Goal: Information Seeking & Learning: Learn about a topic

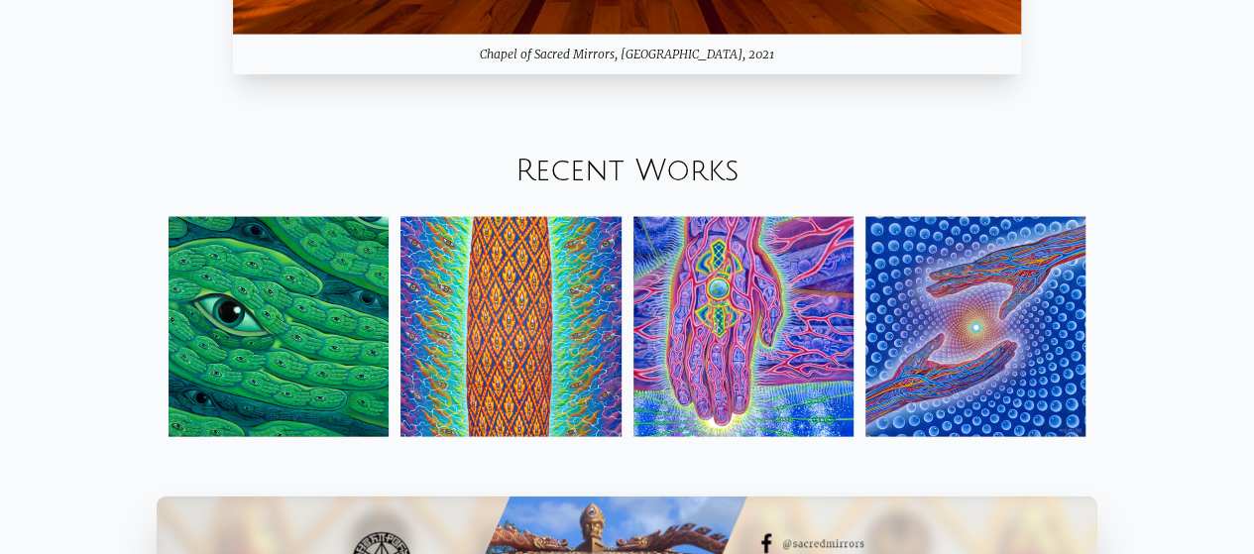
scroll to position [1923, 0]
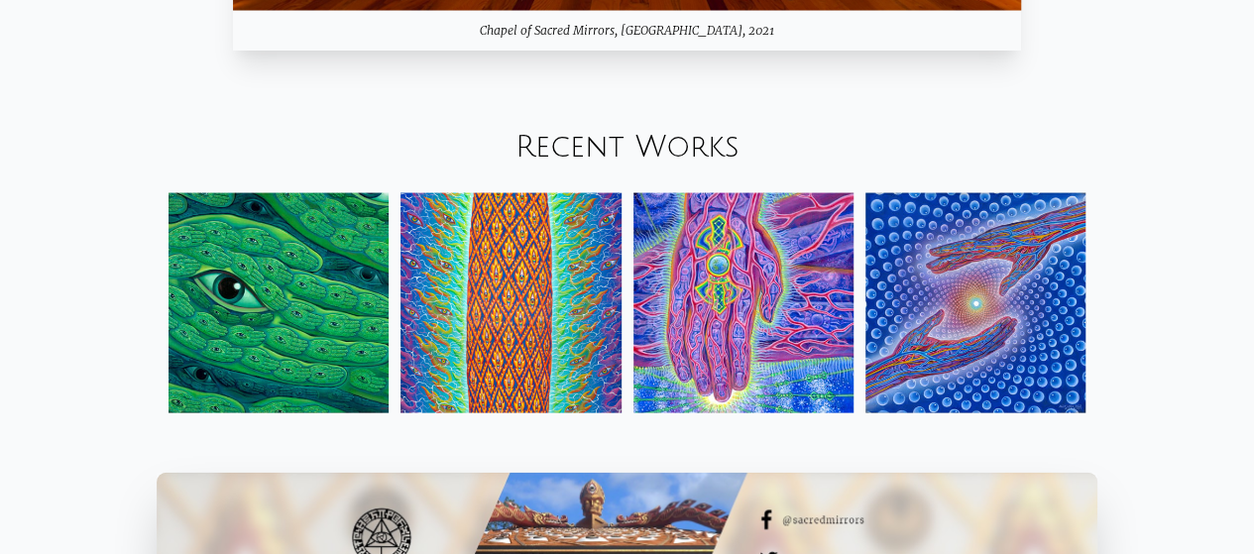
click at [985, 326] on img at bounding box center [975, 303] width 220 height 220
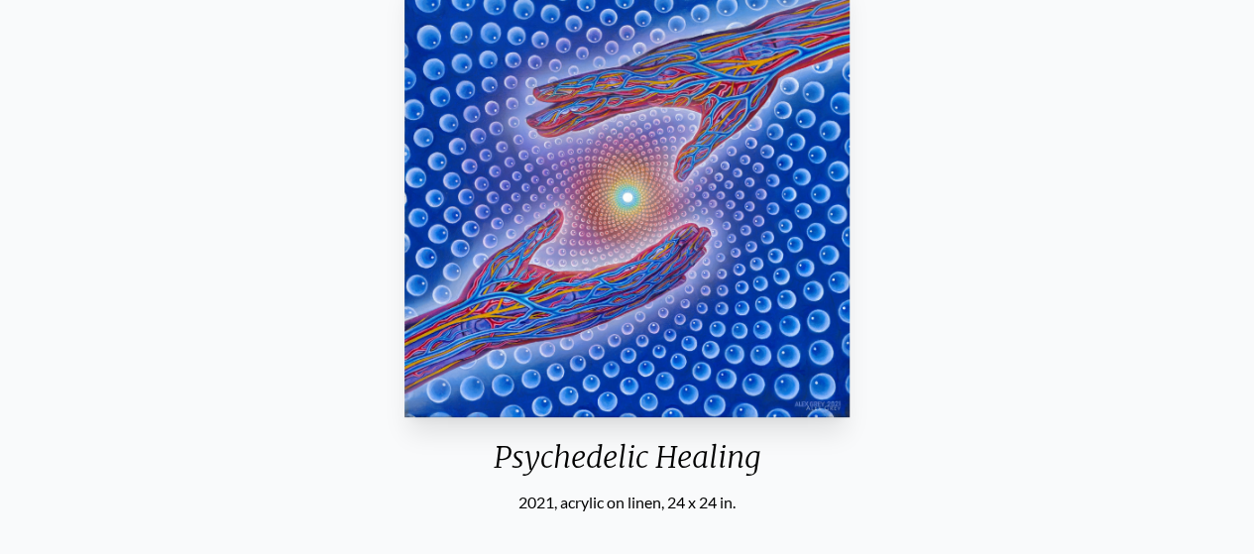
click at [1253, 241] on html "Art Writings About" at bounding box center [627, 564] width 1254 height 1556
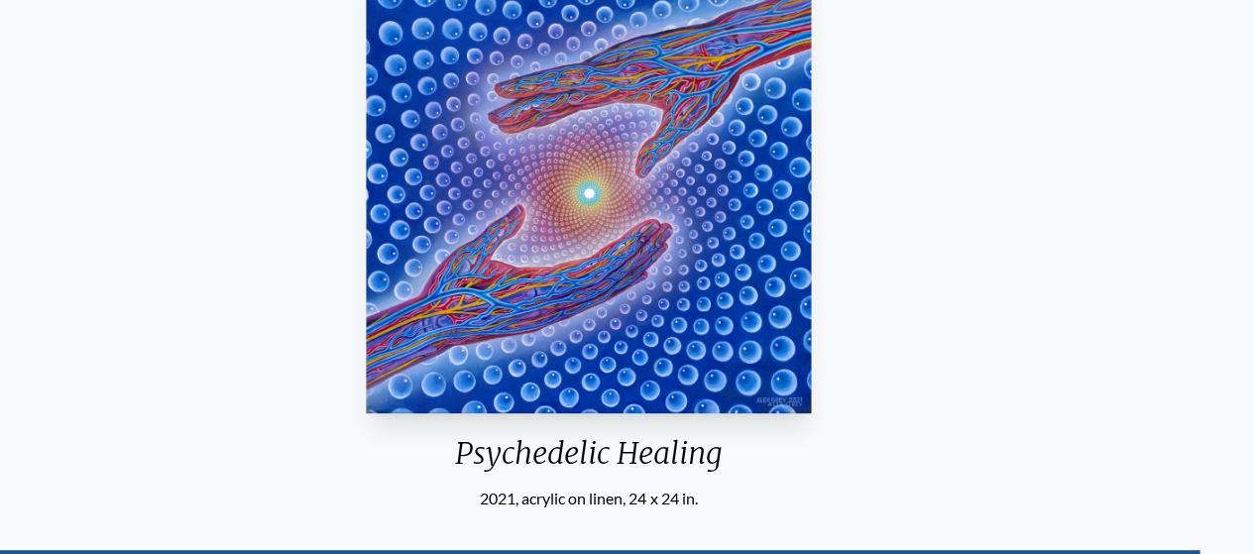
click at [819, 427] on div "Psychedelic Healing 2021, acrylic on linen, 24 x 24 in." at bounding box center [588, 236] width 461 height 548
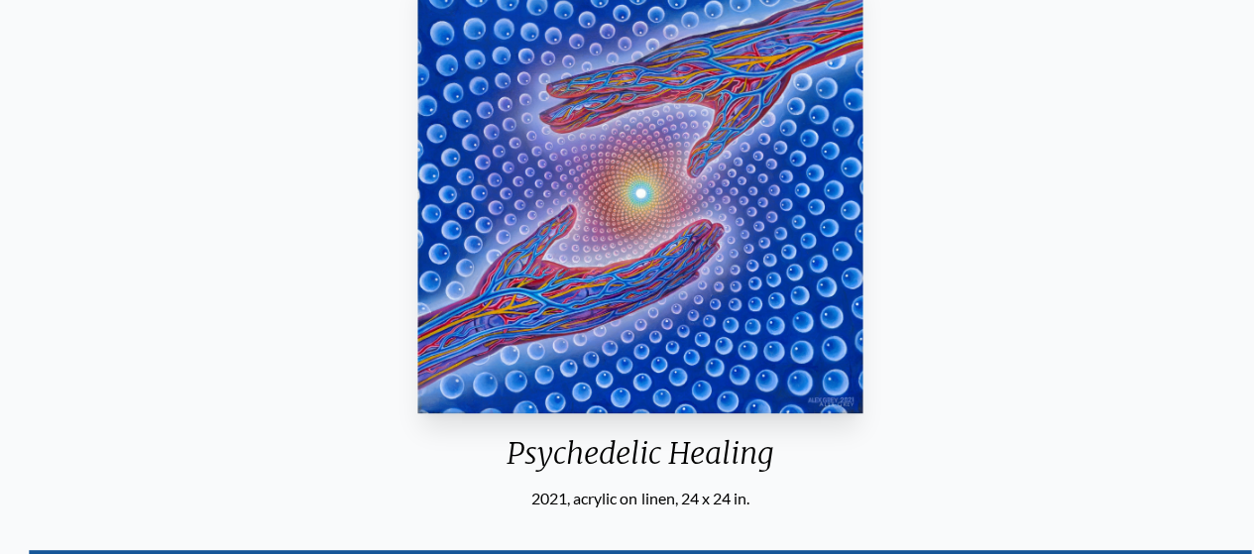
click at [409, 455] on div "Psychedelic Healing" at bounding box center [639, 461] width 461 height 52
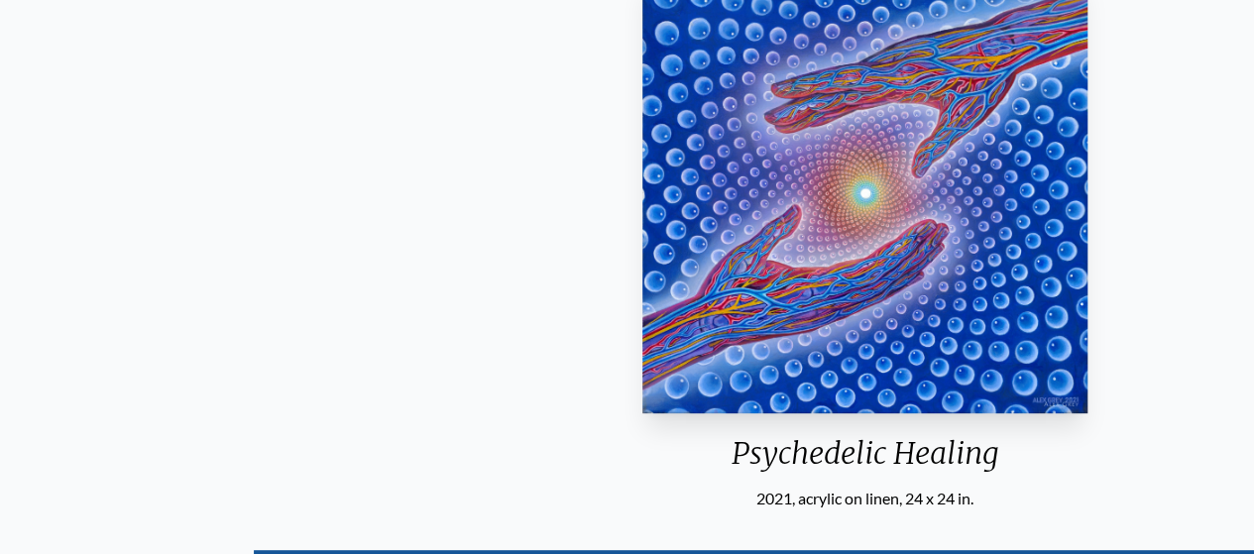
click at [729, 459] on div "Psychedelic Healing" at bounding box center [864, 461] width 461 height 52
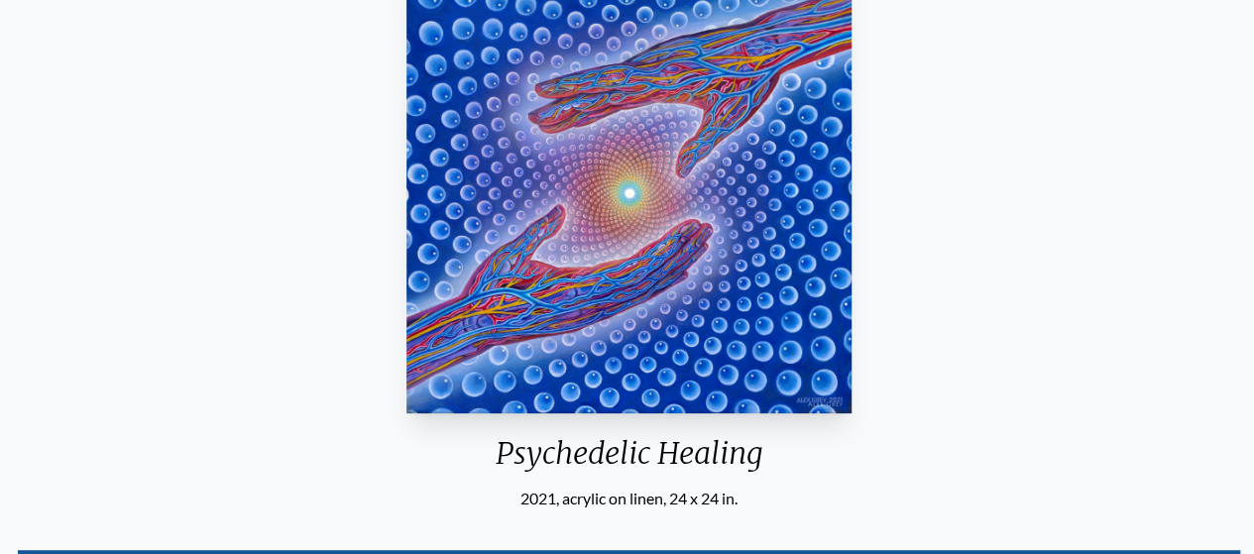
click at [731, 457] on div "Psychedelic Healing" at bounding box center [629, 461] width 461 height 52
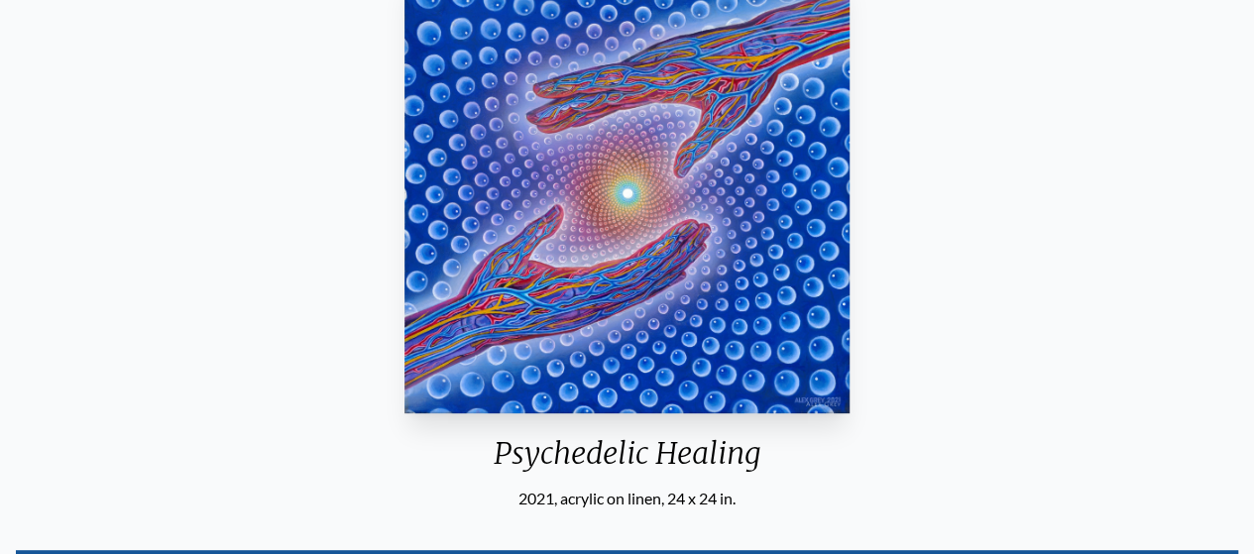
click at [731, 457] on div "Psychedelic Healing" at bounding box center [627, 461] width 461 height 52
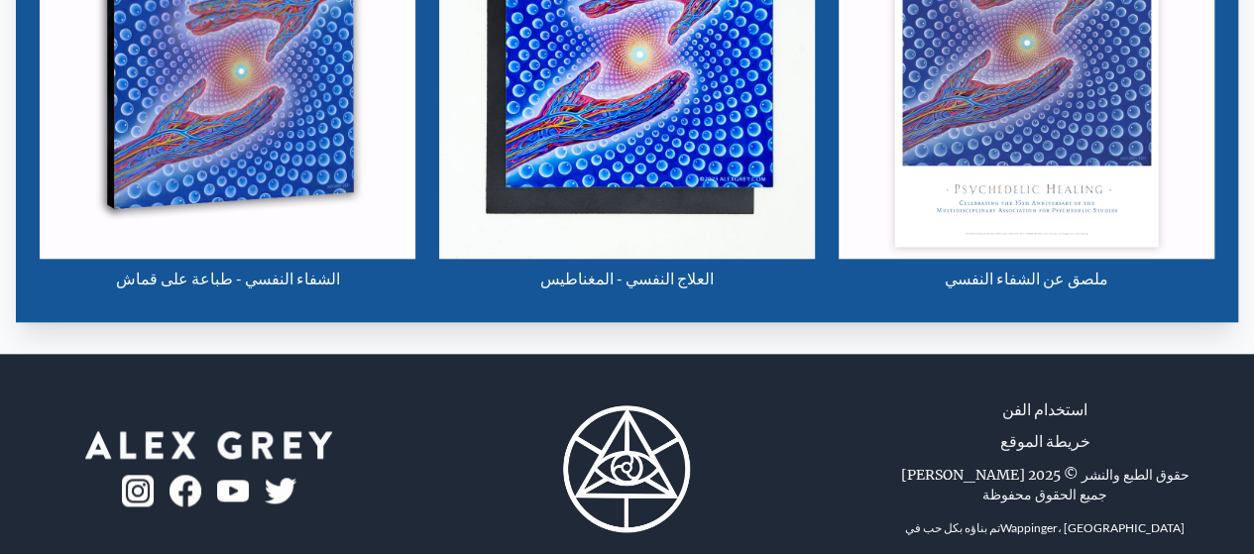
scroll to position [1001, 0]
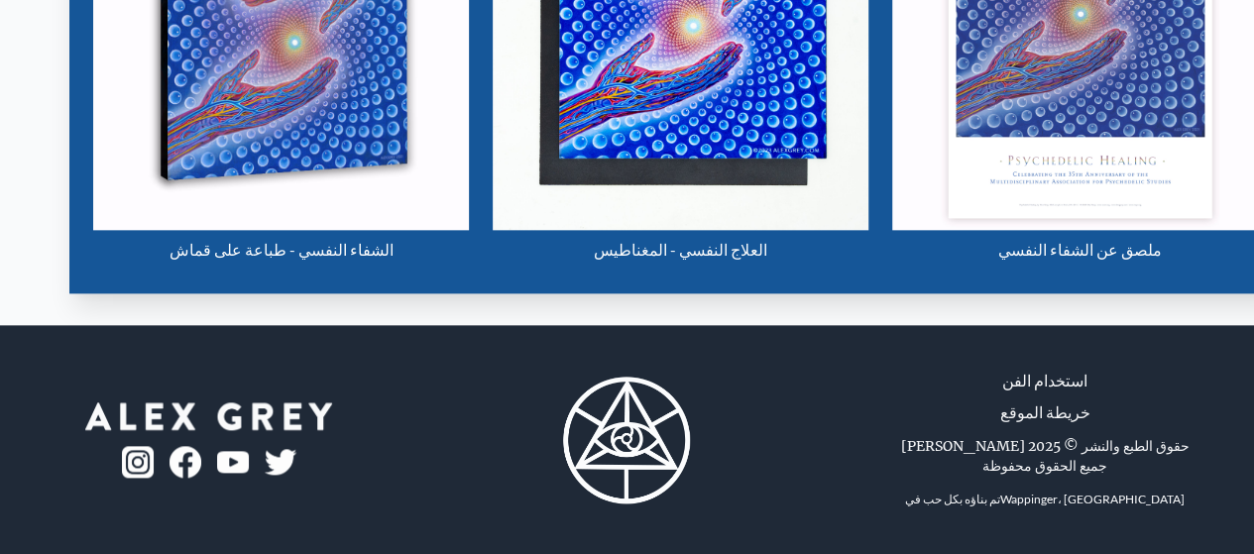
click at [184, 296] on div "قم بزيارة متجر CoSM الشفاء النفسي - طباعة على قماش العلاج النفسي - المغناطيس مل…" at bounding box center [680, 18] width 1222 height 582
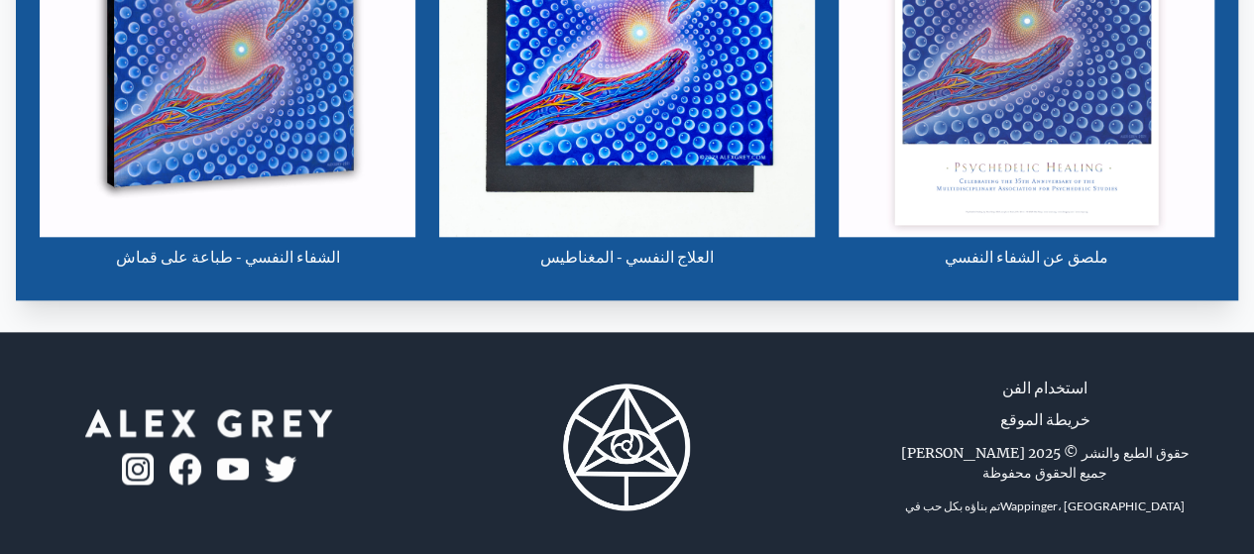
scroll to position [0, 0]
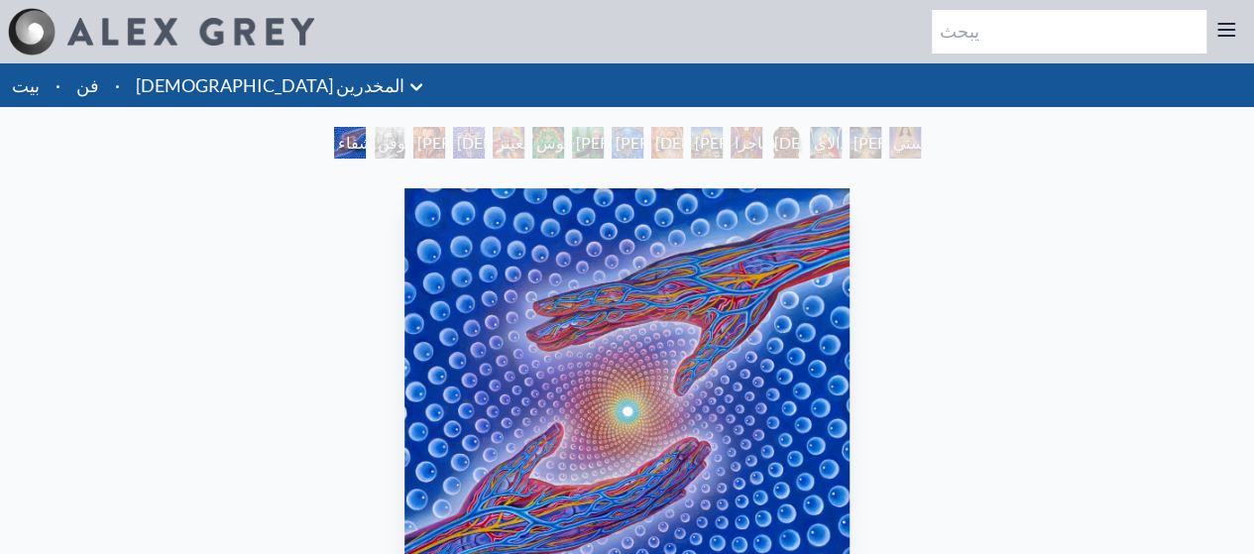
click at [387, 153] on div "بيتهوفن" at bounding box center [390, 143] width 32 height 32
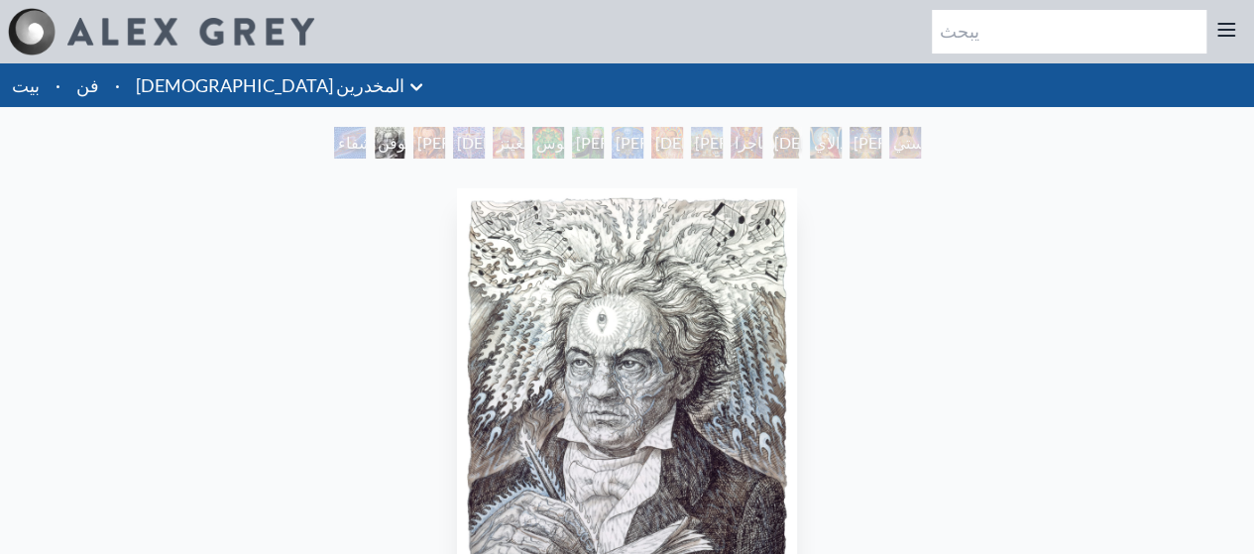
click at [546, 140] on font "[PERSON_NAME]، دكتور في الطب، رسام خرائط الوعي" at bounding box center [481, 214] width 129 height 162
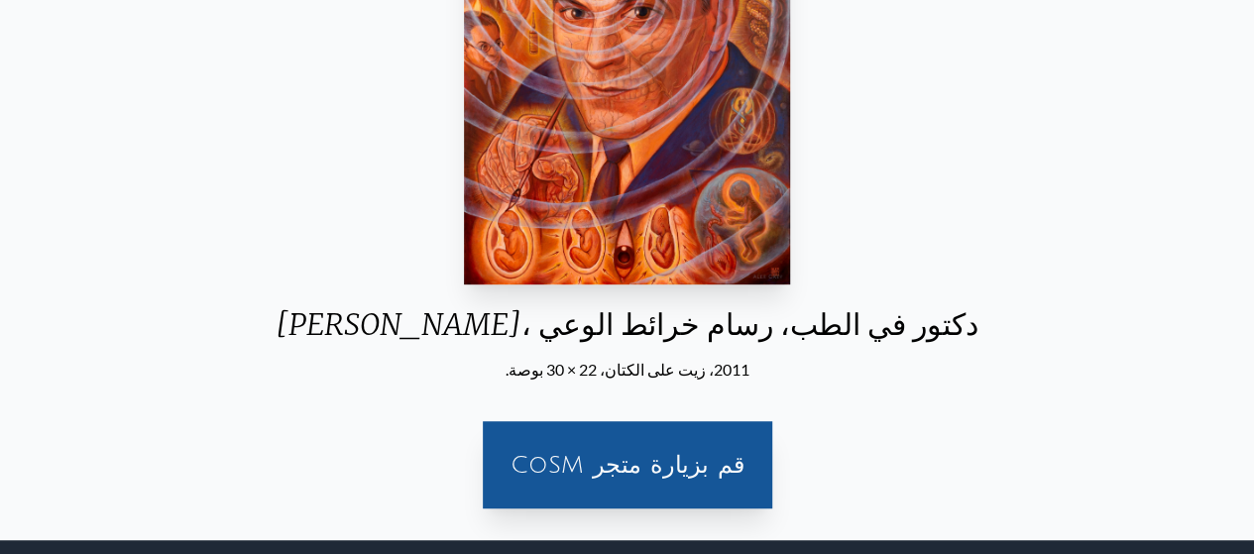
scroll to position [499, 0]
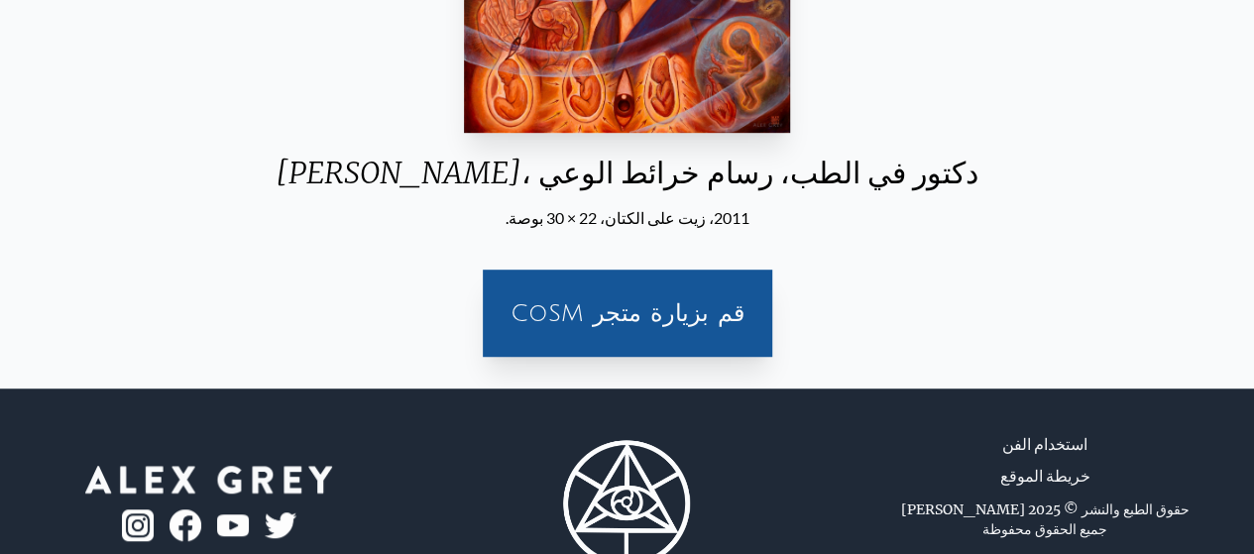
click at [643, 348] on div "قم بزيارة متجر CoSM" at bounding box center [627, 313] width 289 height 87
click at [635, 330] on div "قم بزيارة متجر CoSM" at bounding box center [628, 313] width 266 height 63
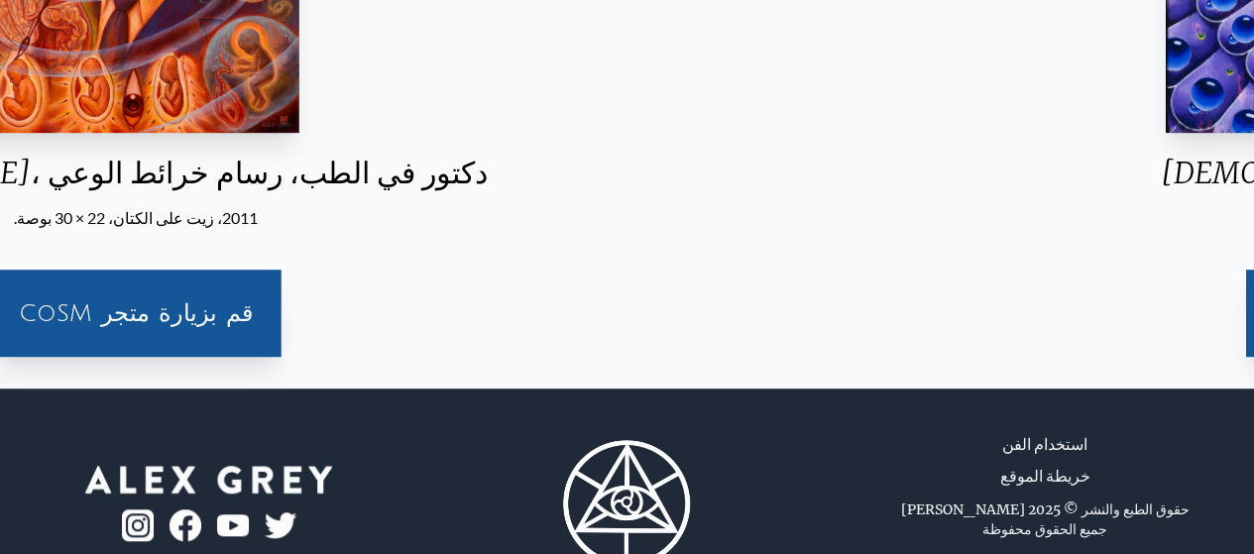
click at [747, 203] on div "[PERSON_NAME]، دكتور في الطب، رسام خرائط الوعي 2011، زيت على الكتان، 22 × 30 بو…" at bounding box center [136, 27] width 1222 height 691
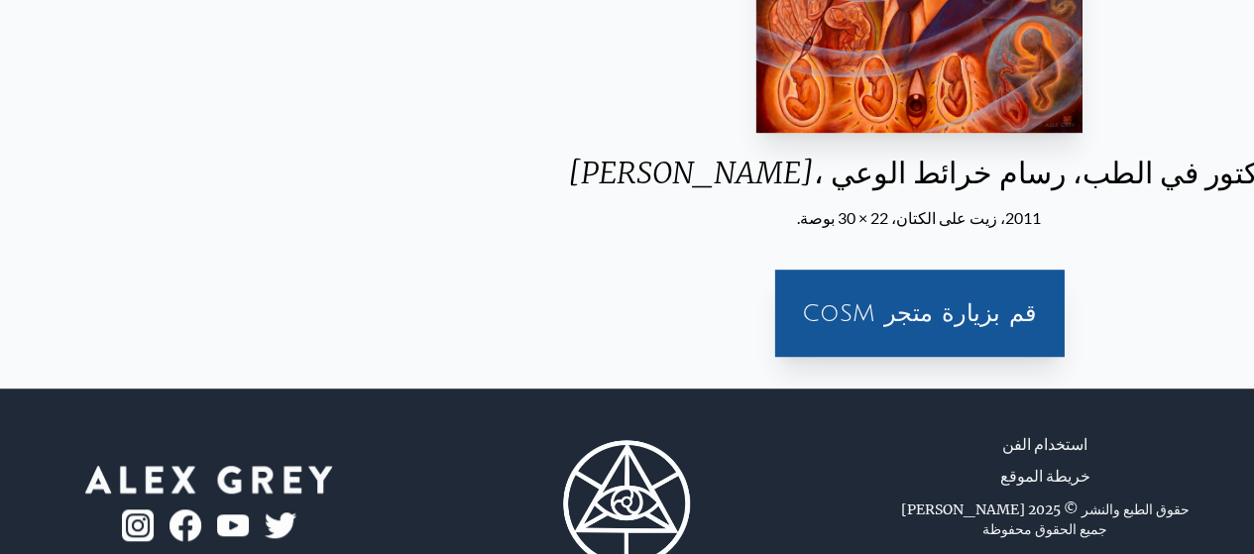
click at [658, 181] on font "[PERSON_NAME]، دكتور في الطب، رسام خرائط الوعي" at bounding box center [919, 173] width 703 height 38
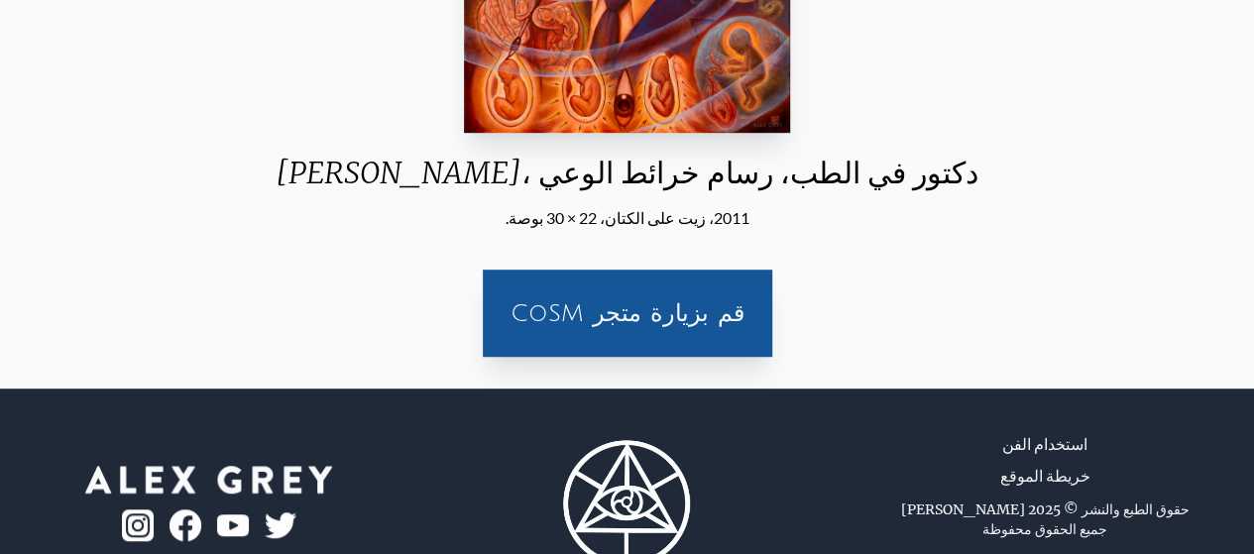
click at [658, 181] on font "[PERSON_NAME]، دكتور في الطب، رسام خرائط الوعي" at bounding box center [627, 173] width 703 height 38
click at [875, 162] on font "[PERSON_NAME]، دكتور في الطب، رسام خرائط الوعي" at bounding box center [627, 173] width 703 height 38
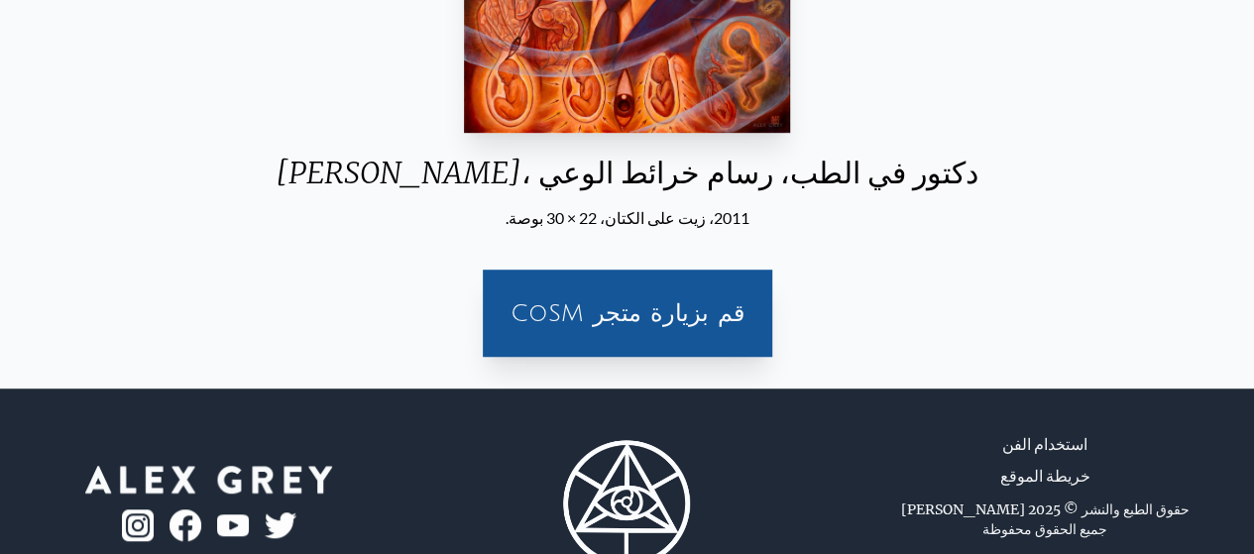
click at [875, 162] on font "[PERSON_NAME]، دكتور في الطب، رسام خرائط الوعي" at bounding box center [627, 173] width 703 height 38
click at [828, 207] on div "2011، زيت على الكتان، 22 × 30 بوصة." at bounding box center [628, 218] width 735 height 24
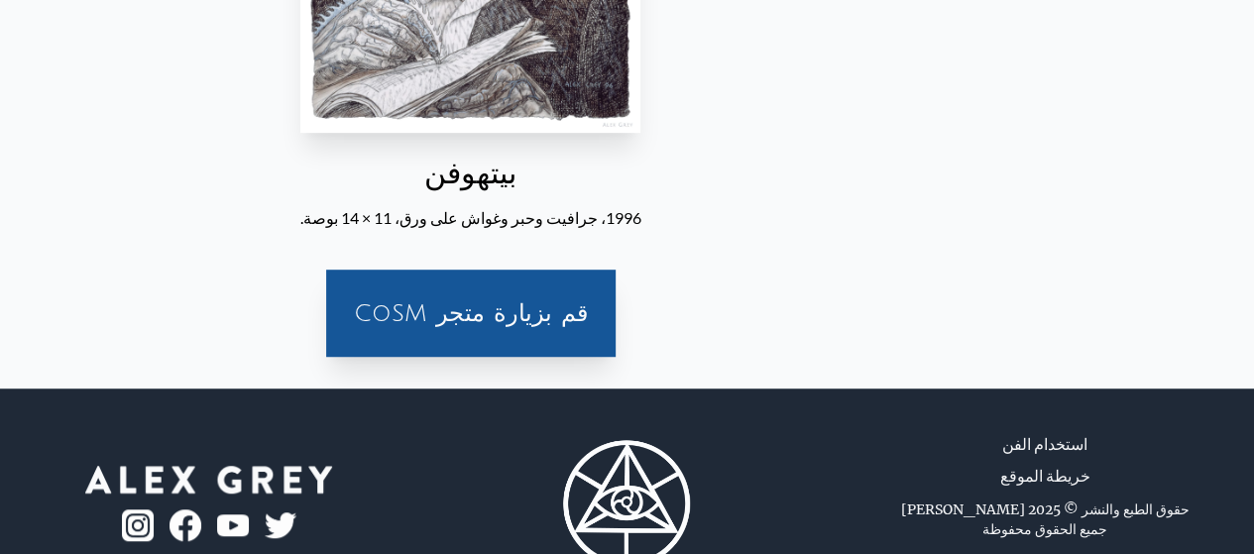
click at [606, 219] on font "1996، جرافيت وحبر وغواش على ورق، 11 × 14 بوصة." at bounding box center [470, 217] width 341 height 19
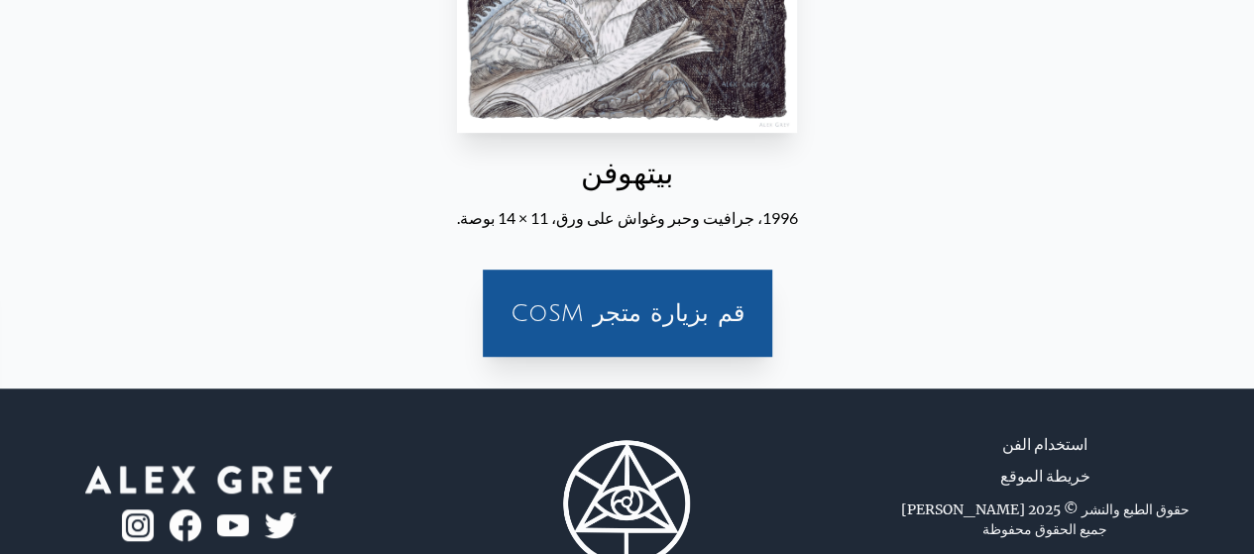
click at [606, 219] on font "1996، جرافيت وحبر وغواش على ورق، 11 × 14 بوصة." at bounding box center [627, 217] width 341 height 19
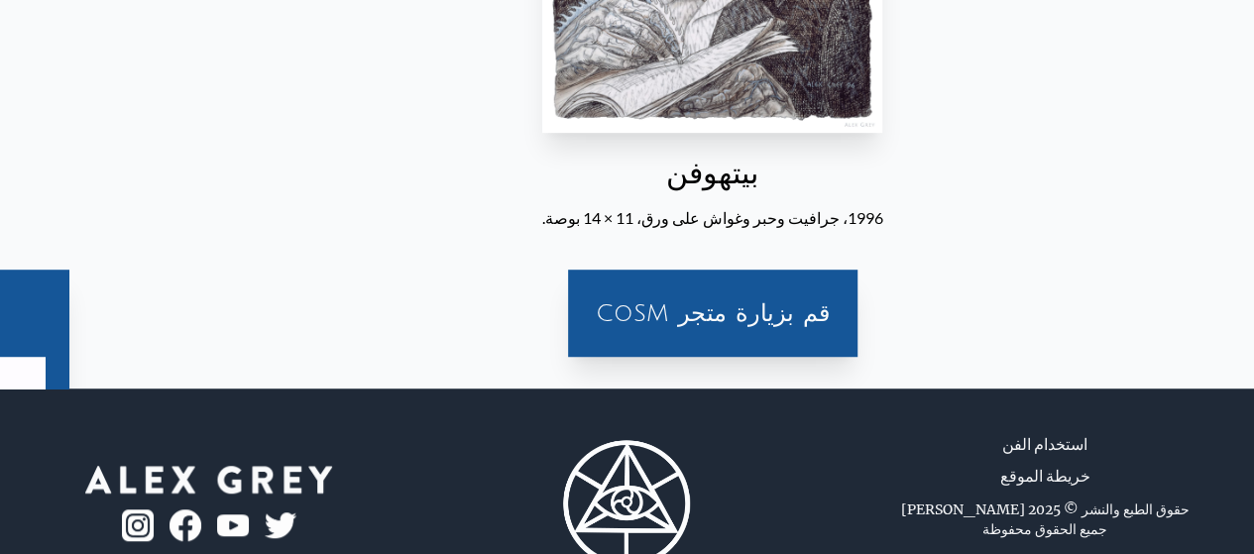
click at [718, 230] on div "بيتهوفن 1996، جرافيت وحبر وغواش على ورق، 11 × 14 بوصة. [GEOGRAPHIC_DATA] بزيارة…" at bounding box center [712, 27] width 1222 height 691
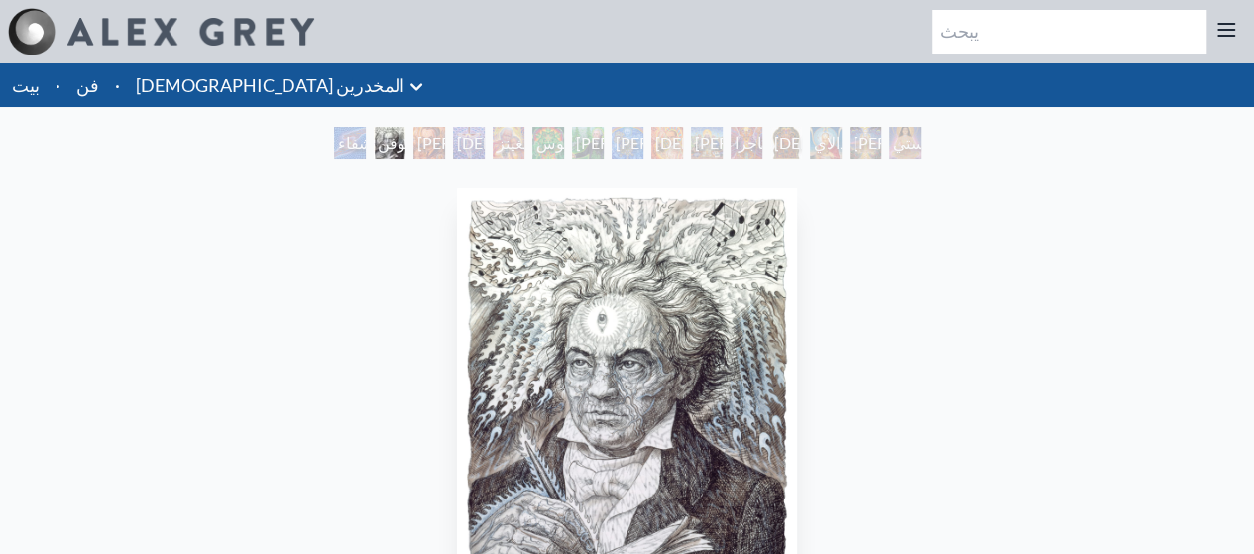
drag, startPoint x: 573, startPoint y: 134, endPoint x: 287, endPoint y: 150, distance: 286.0
click at [417, 150] on font "[PERSON_NAME]، دكتور في الطب، رسام خرائط الوعي" at bounding box center [481, 214] width 129 height 162
